Goal: Check status: Check status

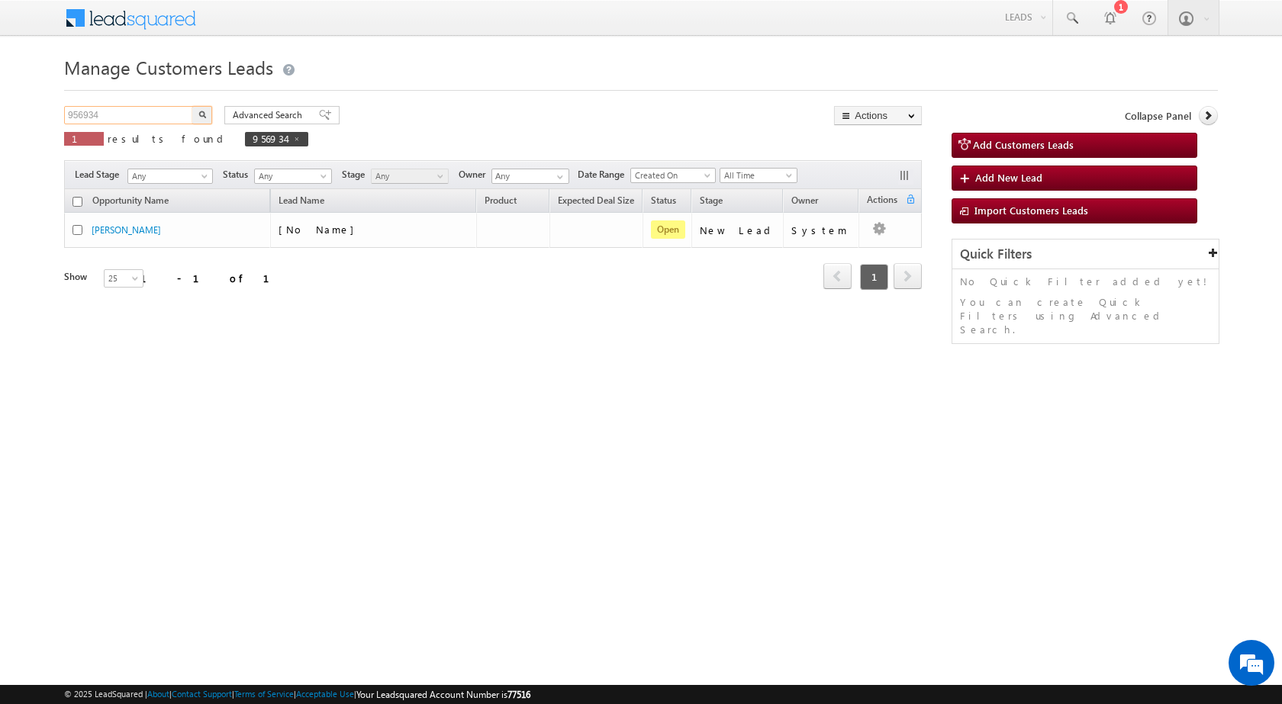
drag, startPoint x: 148, startPoint y: 113, endPoint x: 27, endPoint y: 127, distance: 121.3
click at [27, 127] on body "Menu [PERSON_NAME] sitar a7@ks erve." at bounding box center [641, 216] width 1282 height 433
paste input "5919"
type input "955919"
click at [192, 106] on button "button" at bounding box center [202, 115] width 20 height 18
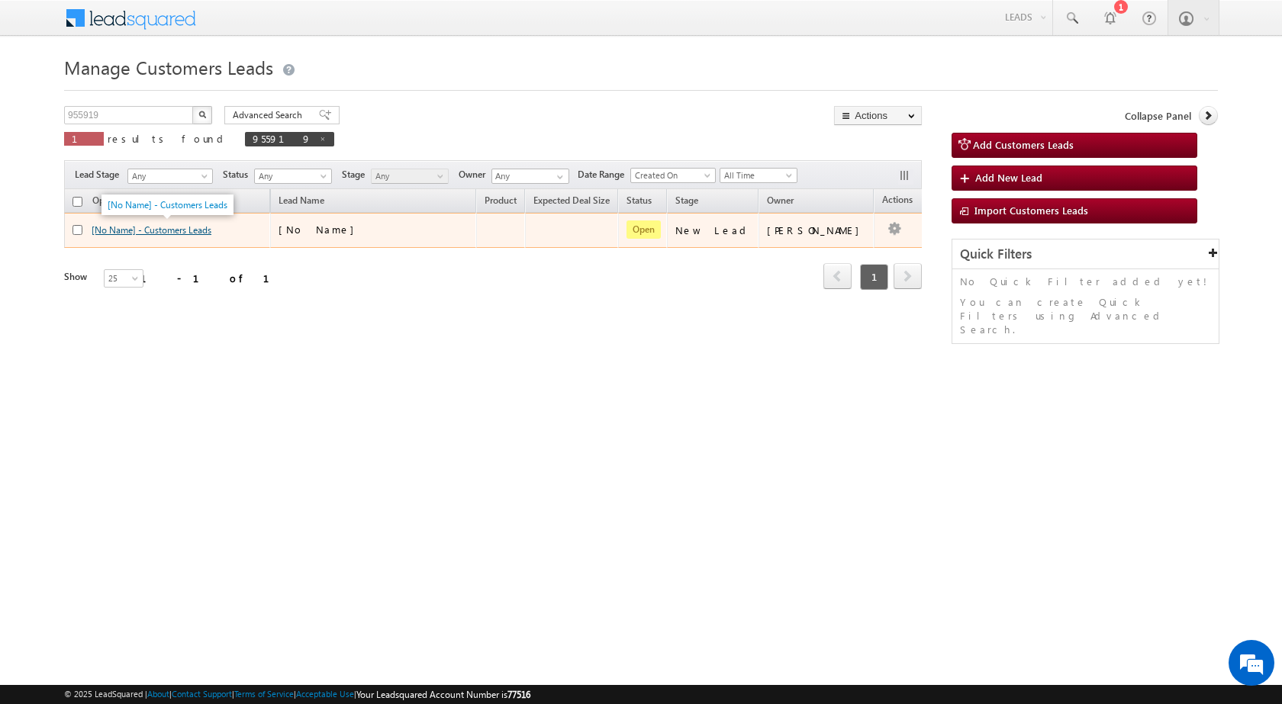
click at [174, 228] on link "[No Name] - Customers Leads" at bounding box center [152, 229] width 120 height 11
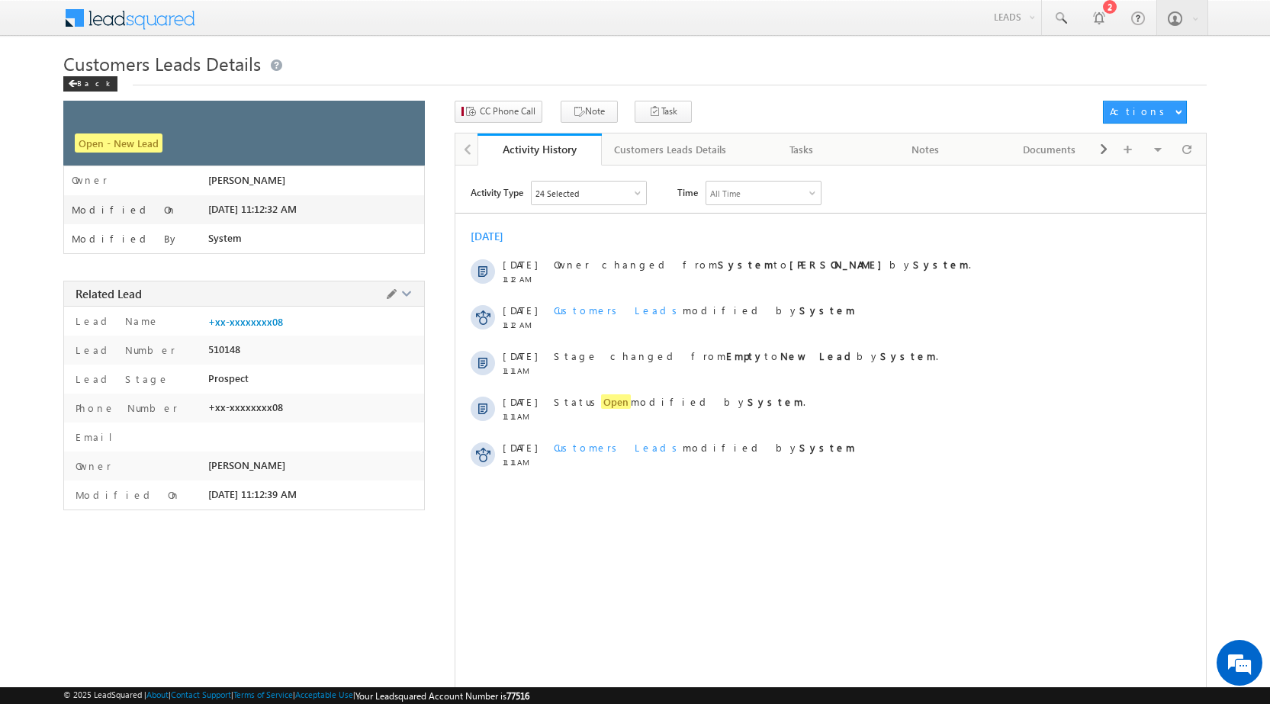
click at [410, 298] on span at bounding box center [399, 295] width 32 height 19
click at [402, 295] on span at bounding box center [405, 291] width 11 height 11
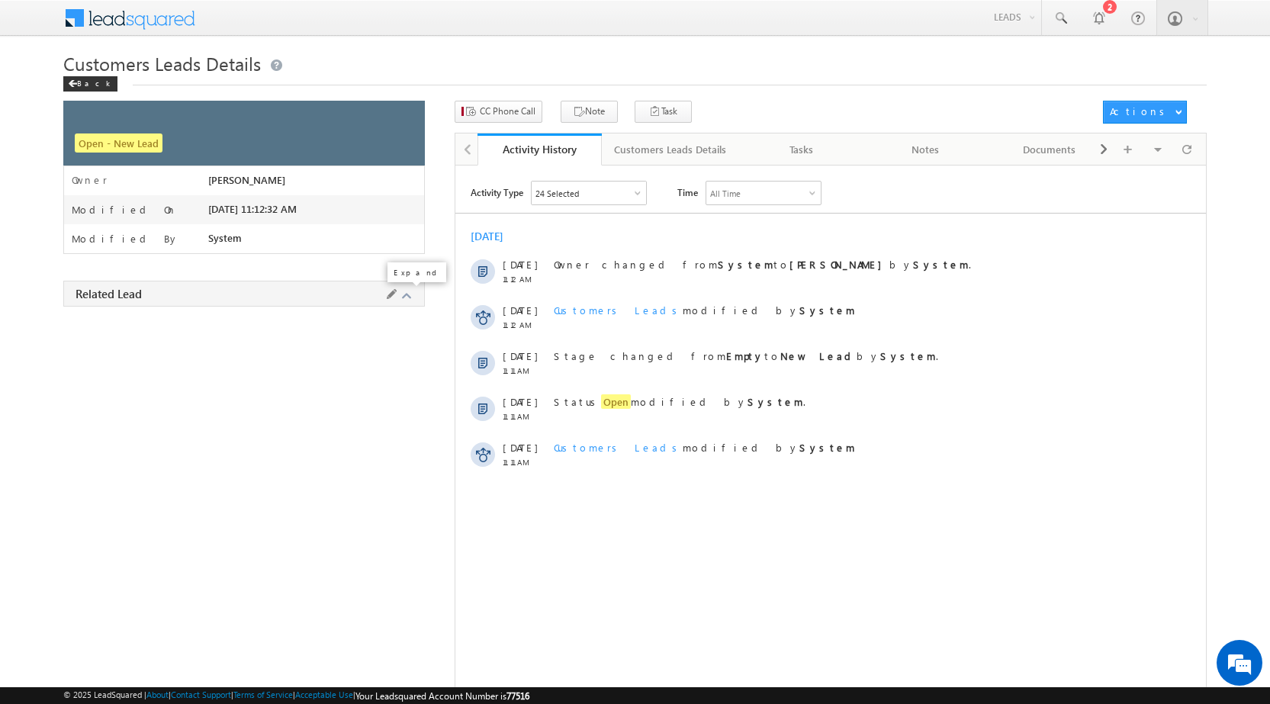
click at [410, 296] on span at bounding box center [405, 295] width 11 height 11
